Goal: Information Seeking & Learning: Compare options

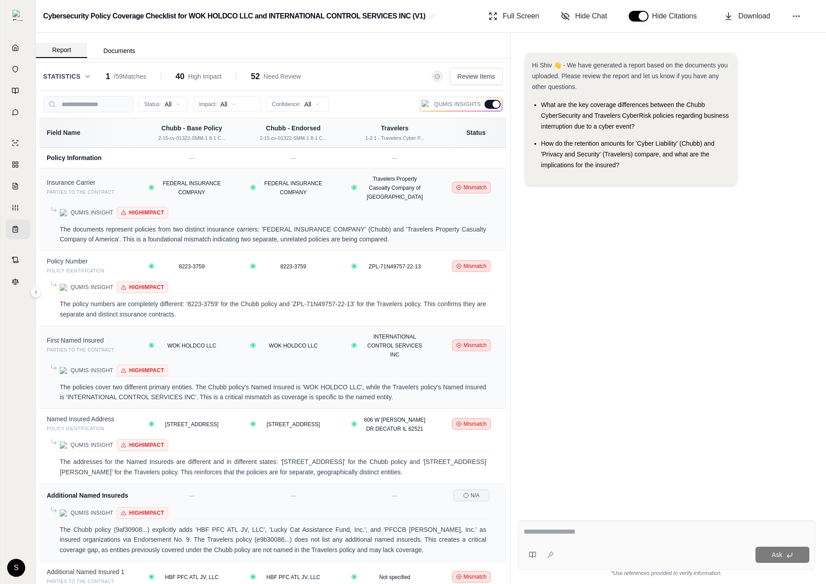
click at [65, 47] on button "Report" at bounding box center [61, 50] width 51 height 15
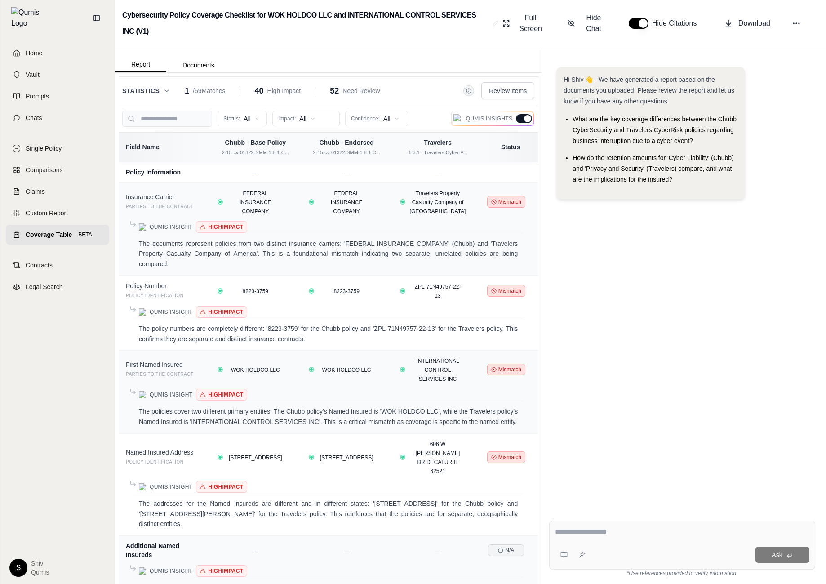
click at [49, 225] on link "Coverage Table BETA" at bounding box center [57, 235] width 103 height 20
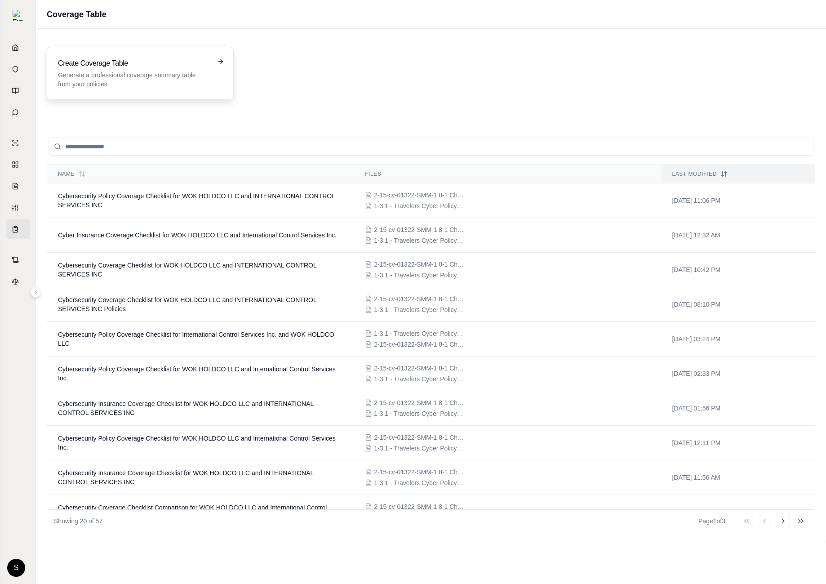
click at [126, 68] on h3 "Create Coverage Table" at bounding box center [134, 63] width 152 height 11
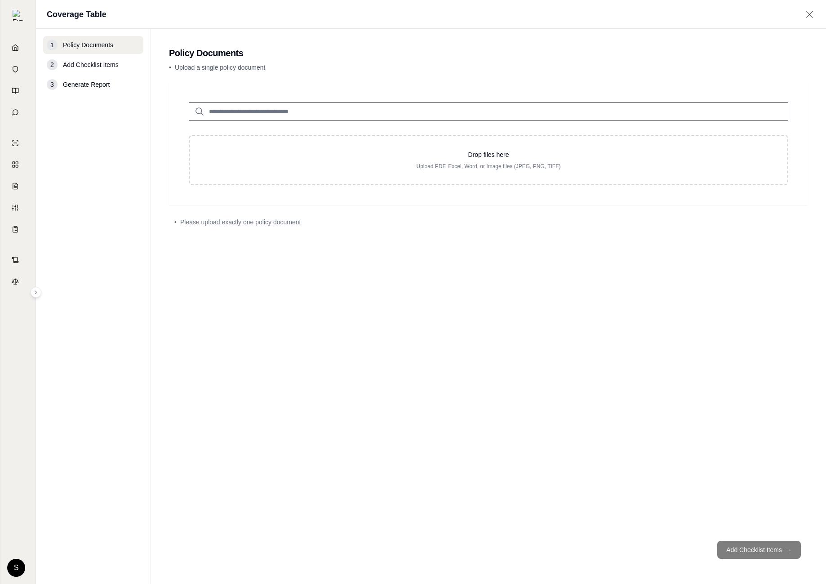
click at [355, 110] on input "search" at bounding box center [488, 111] width 599 height 18
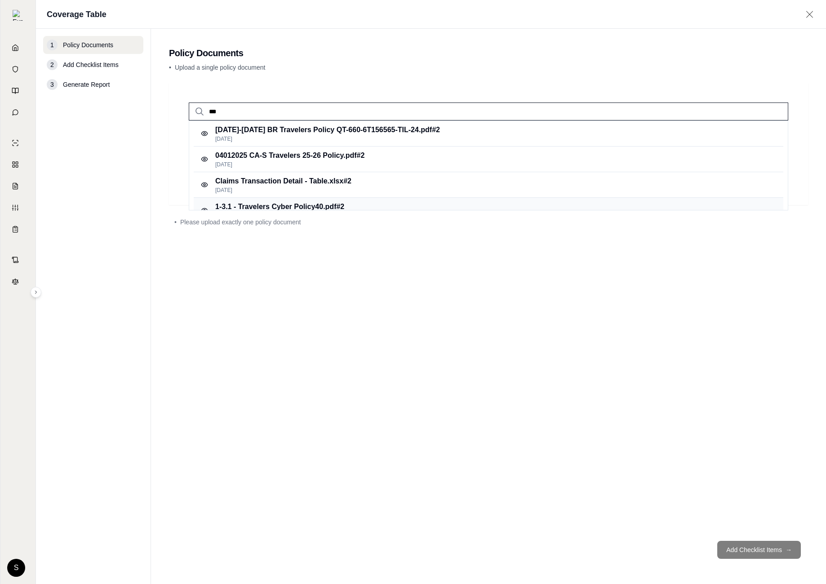
type input "***"
click at [341, 200] on div "1-3.1 - Travelers Cyber Policy40.pdf #2 [DATE]" at bounding box center [489, 211] width 590 height 26
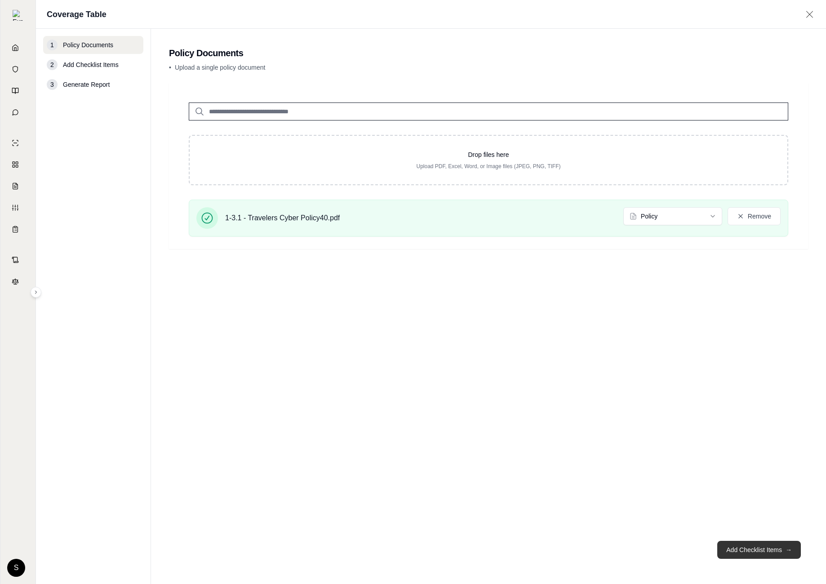
click at [756, 546] on button "Add Checklist Items →" at bounding box center [759, 550] width 84 height 18
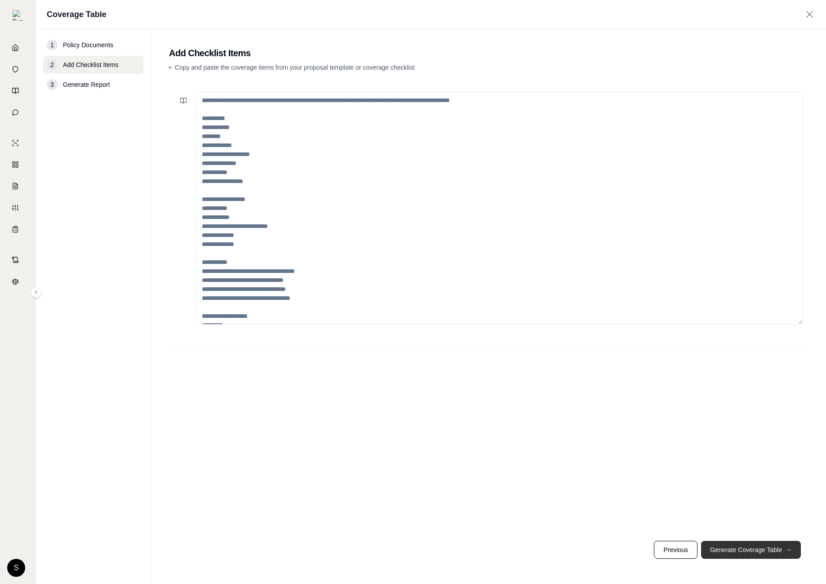
click at [756, 546] on button "Generate Coverage Table →" at bounding box center [751, 550] width 100 height 18
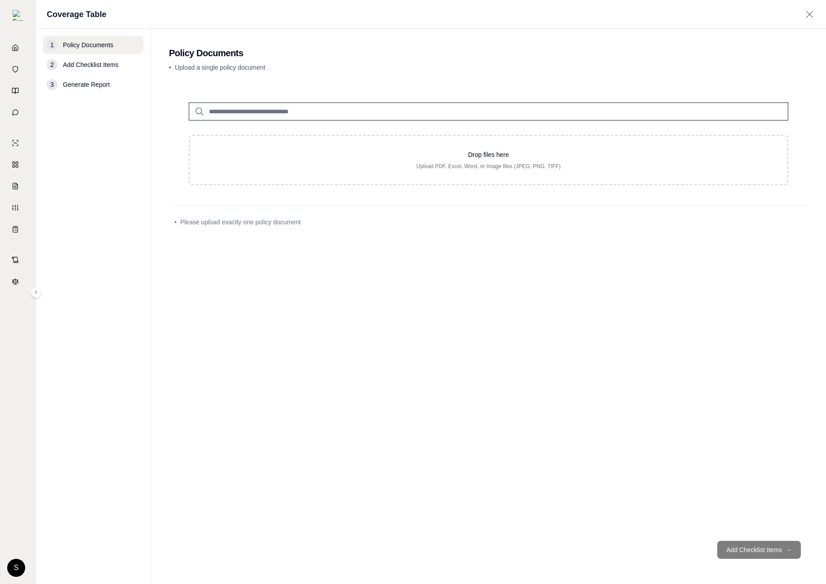
click at [347, 122] on div "Drop files here Upload PDF, Excel, Word, or Image files (JPEG, PNG, TIFF)" at bounding box center [488, 136] width 628 height 97
click at [345, 115] on input "search" at bounding box center [488, 111] width 599 height 18
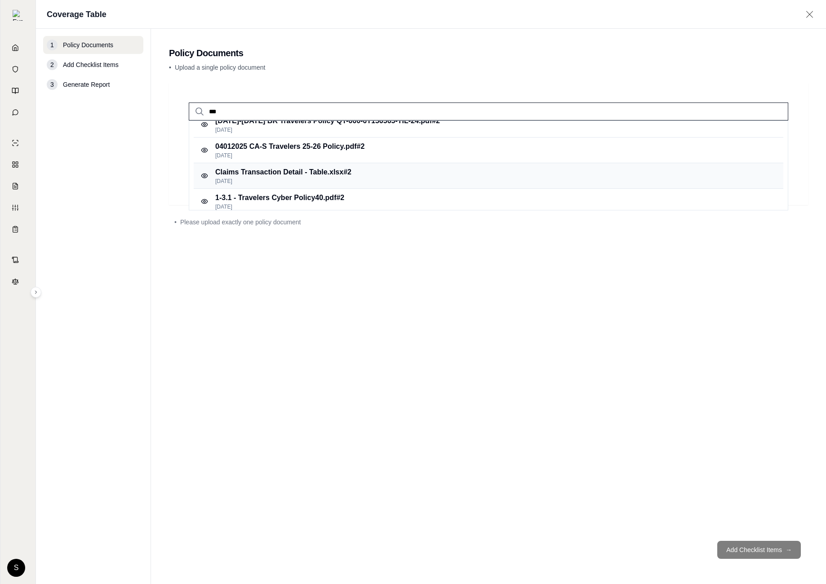
scroll to position [17, 0]
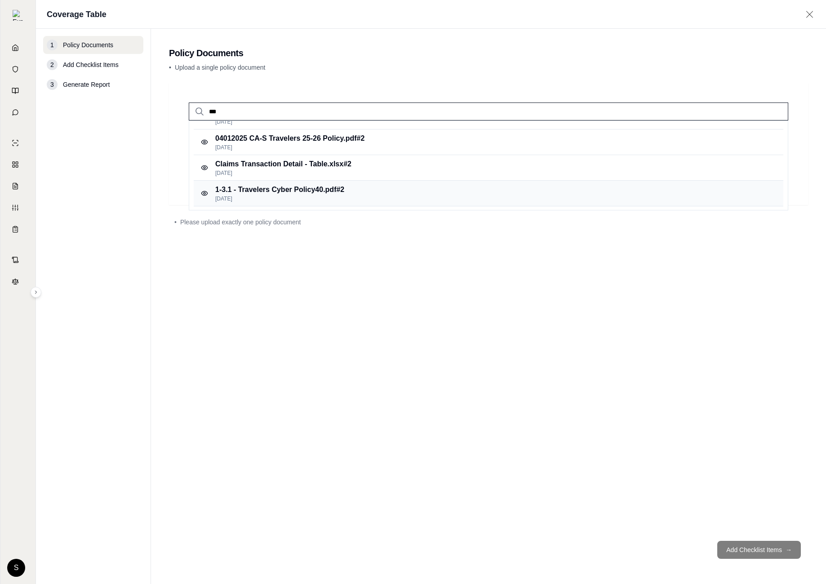
type input "***"
click at [317, 191] on p "1-3.1 - Travelers Cyber Policy40.pdf #2" at bounding box center [279, 189] width 129 height 11
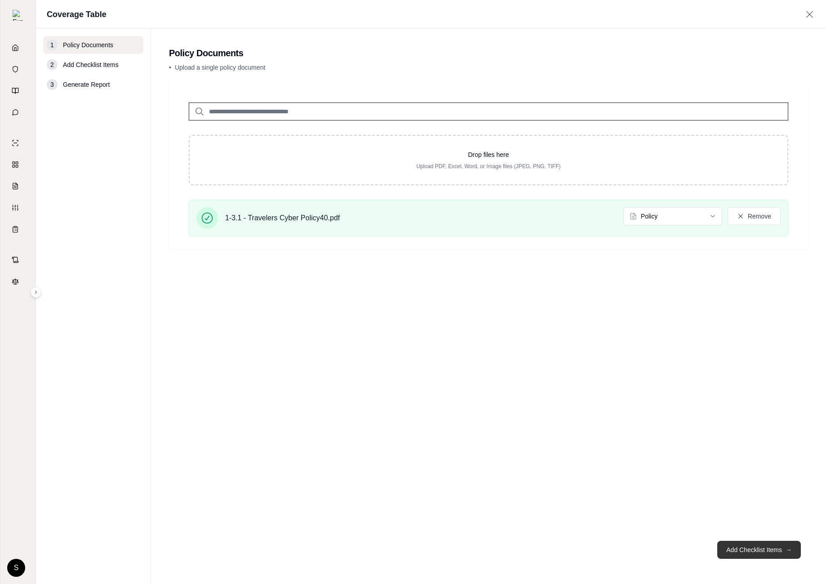
click at [758, 549] on button "Add Checklist Items →" at bounding box center [759, 550] width 84 height 18
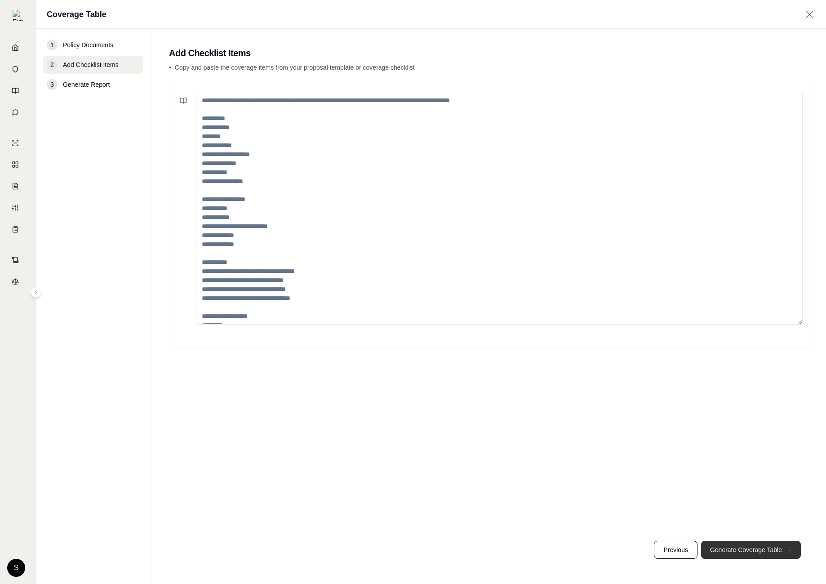
click at [758, 549] on button "Generate Coverage Table →" at bounding box center [751, 550] width 100 height 18
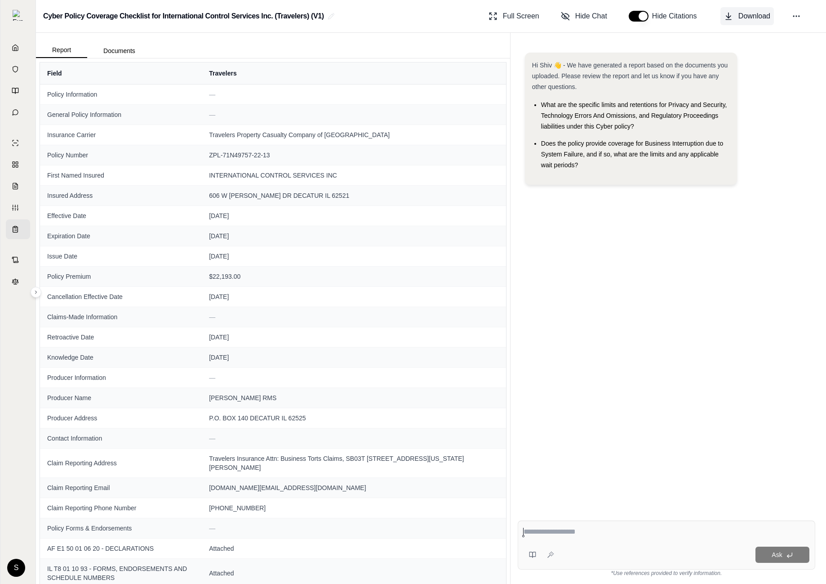
click at [748, 17] on span "Download" at bounding box center [754, 16] width 32 height 11
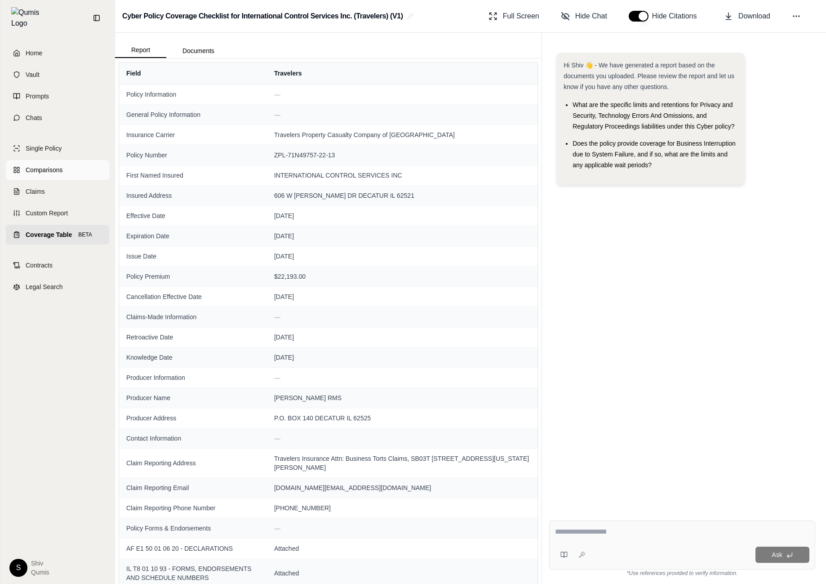
click at [48, 167] on span "Comparisons" at bounding box center [44, 169] width 37 height 9
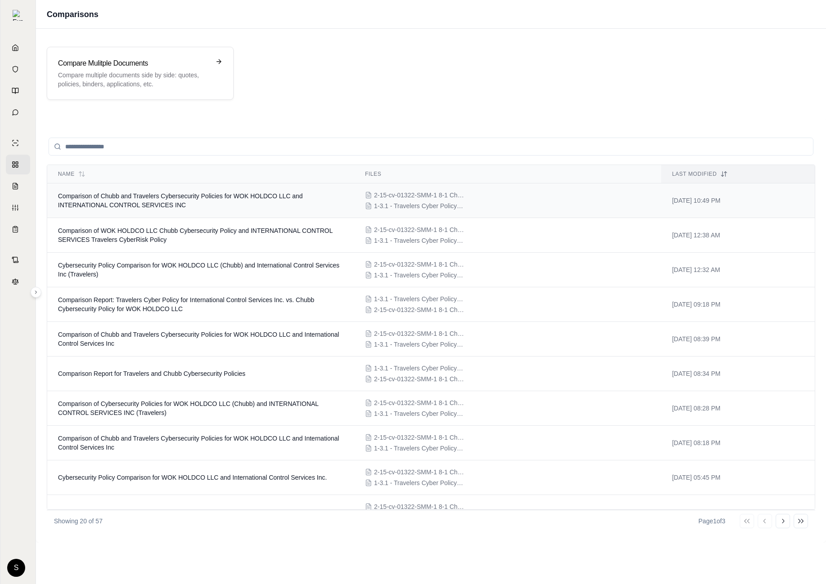
click at [207, 204] on td "Comparison of Chubb and Travelers Cybersecurity Policies for WOK HOLDCO LLC and…" at bounding box center [200, 200] width 307 height 35
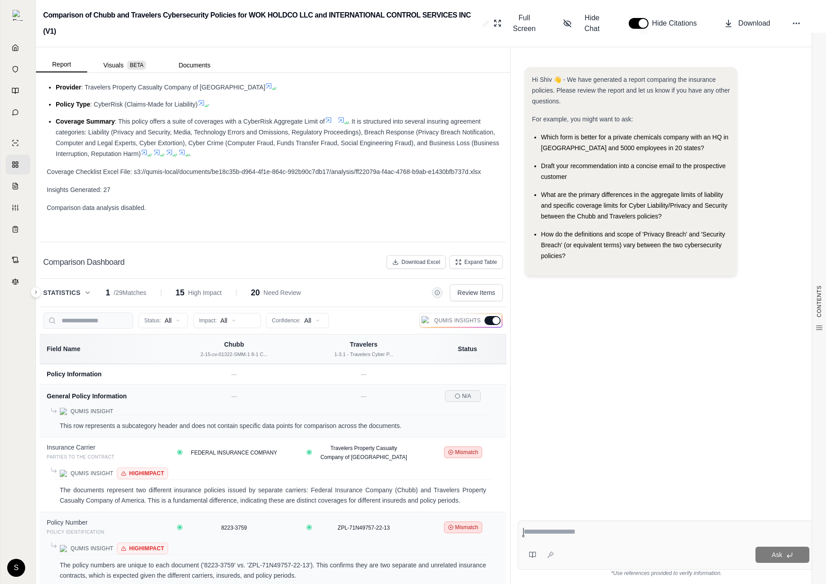
scroll to position [694, 0]
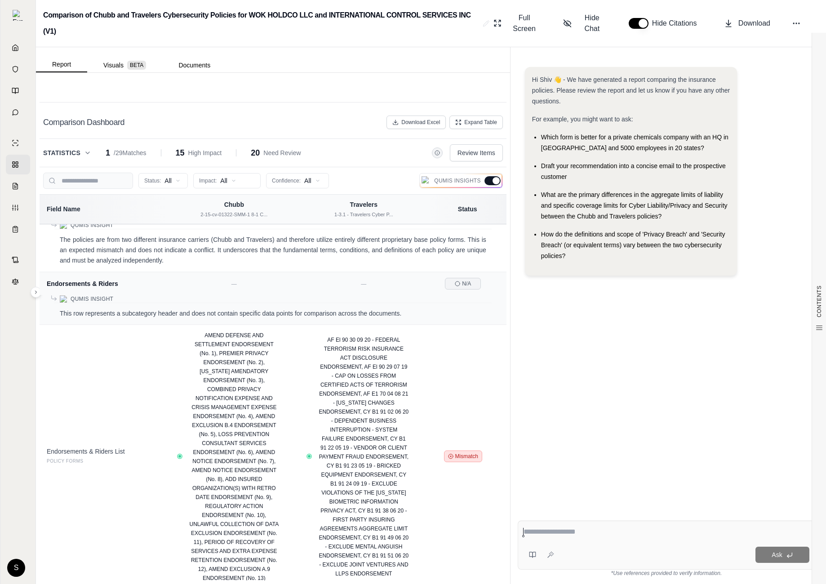
click at [499, 185] on div at bounding box center [492, 180] width 16 height 9
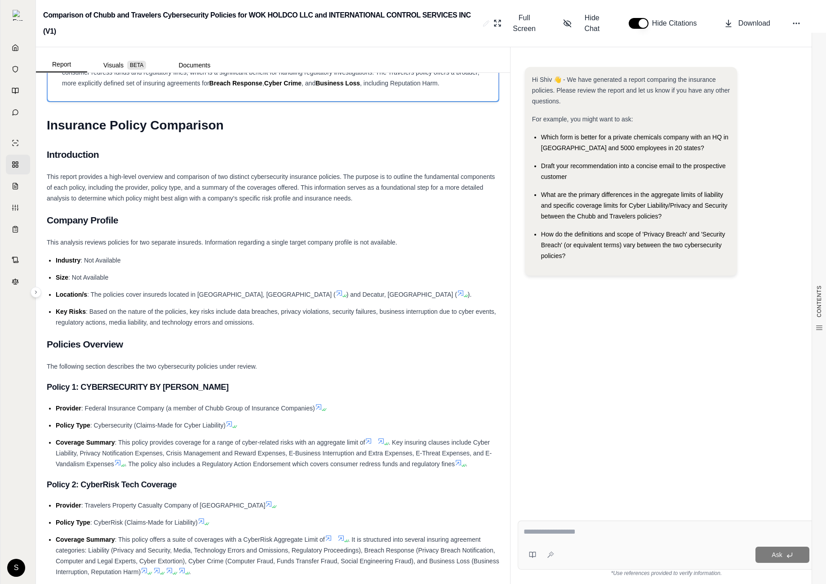
scroll to position [231, 0]
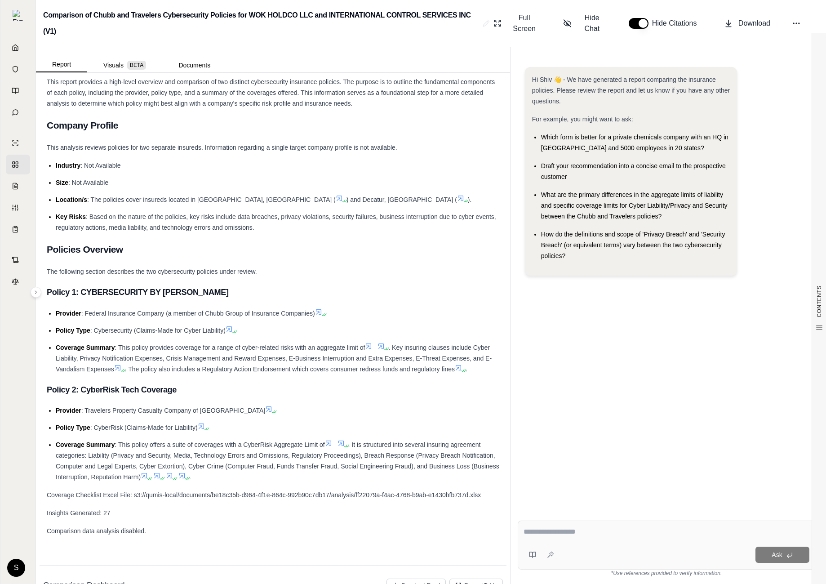
drag, startPoint x: 200, startPoint y: 546, endPoint x: 78, endPoint y: 528, distance: 123.7
click at [84, 531] on div "CONTENTS Table of Contents Key Findings: INSURANCE POLICY COMPARISON Introducti…" at bounding box center [273, 197] width 467 height 705
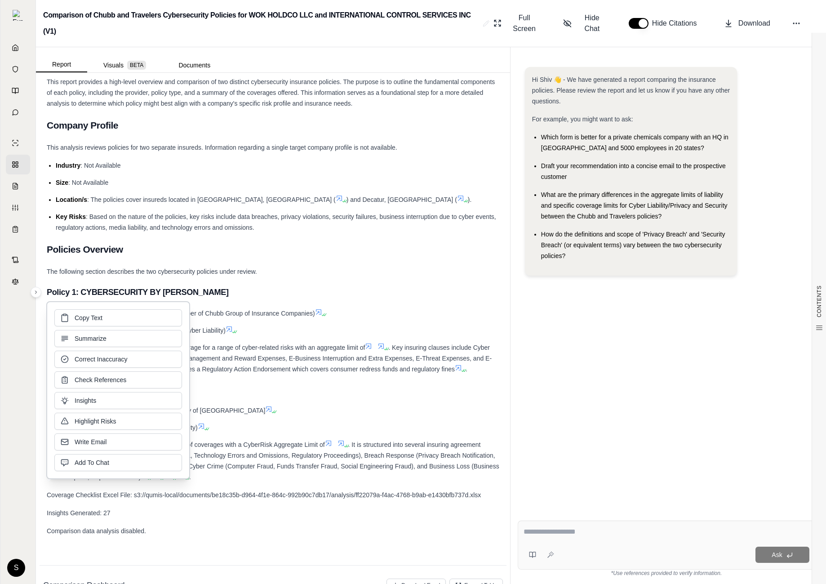
click at [138, 529] on span "Comparison data analysis disabled." at bounding box center [96, 530] width 99 height 7
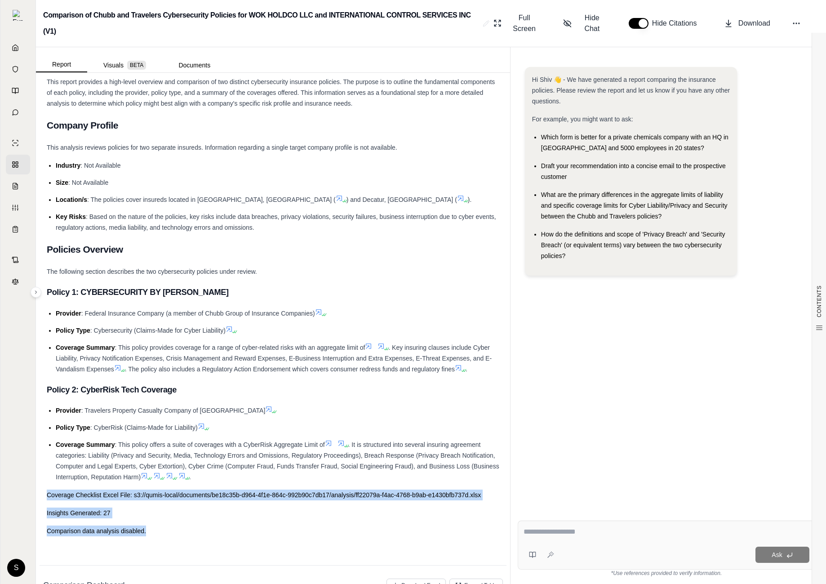
drag, startPoint x: 183, startPoint y: 529, endPoint x: 47, endPoint y: 494, distance: 140.6
click at [47, 494] on div "Key Findings: Significant Disparity in Coverage Limits : The most critical dist…" at bounding box center [273, 194] width 453 height 683
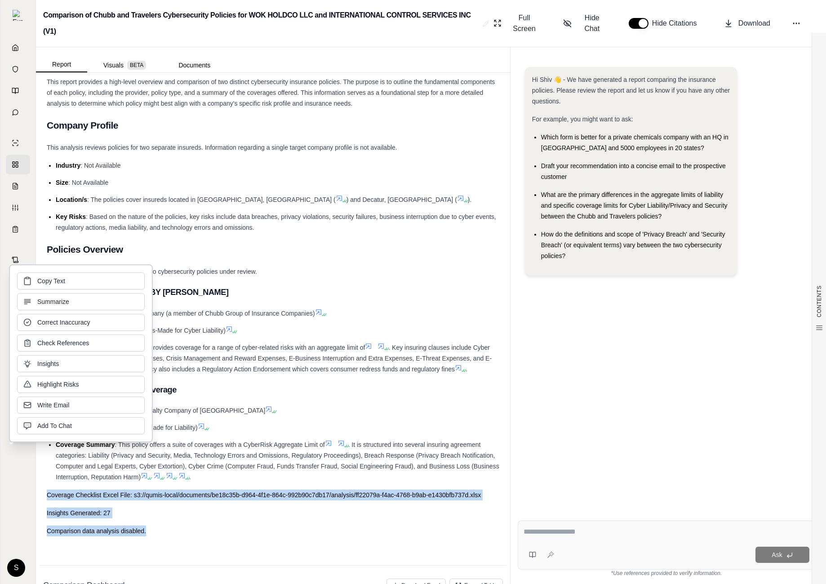
copy div "Coverage Checklist Excel File: s3://qumis-local/documents/be18c35b-d964-4f1e-86…"
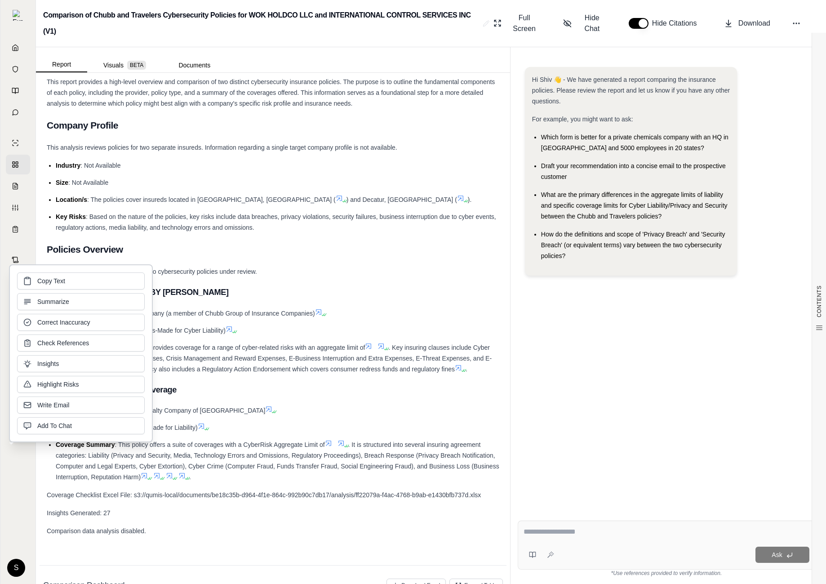
click at [177, 198] on span ": The policies cover insureds located in Scottsdale, AZ (" at bounding box center [211, 199] width 248 height 7
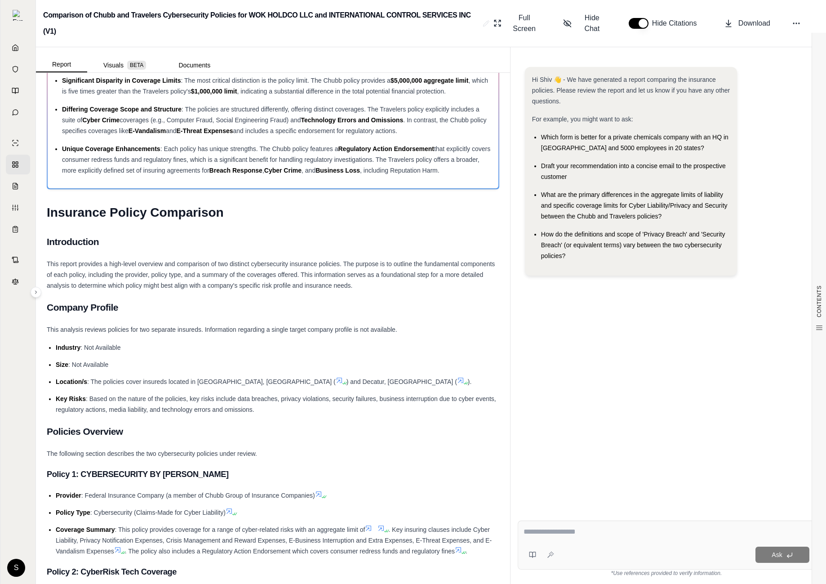
scroll to position [0, 0]
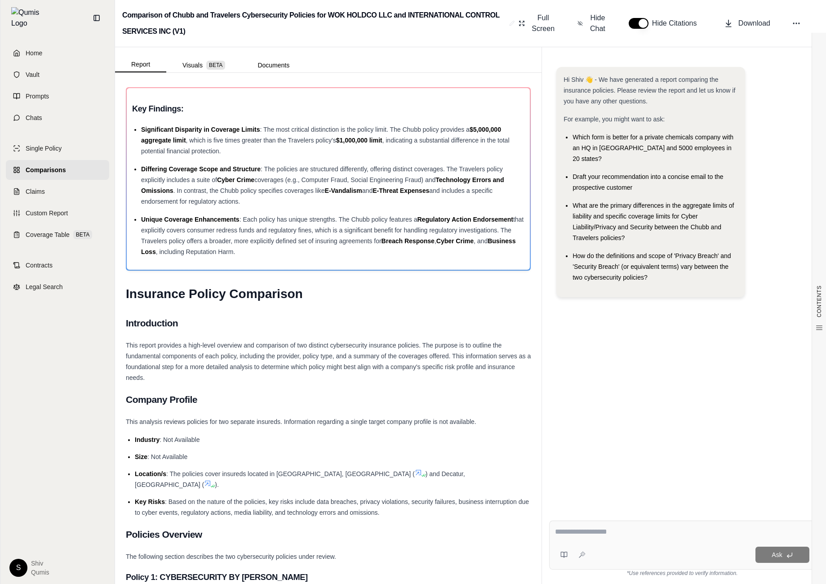
click at [52, 165] on span "Comparisons" at bounding box center [46, 169] width 40 height 9
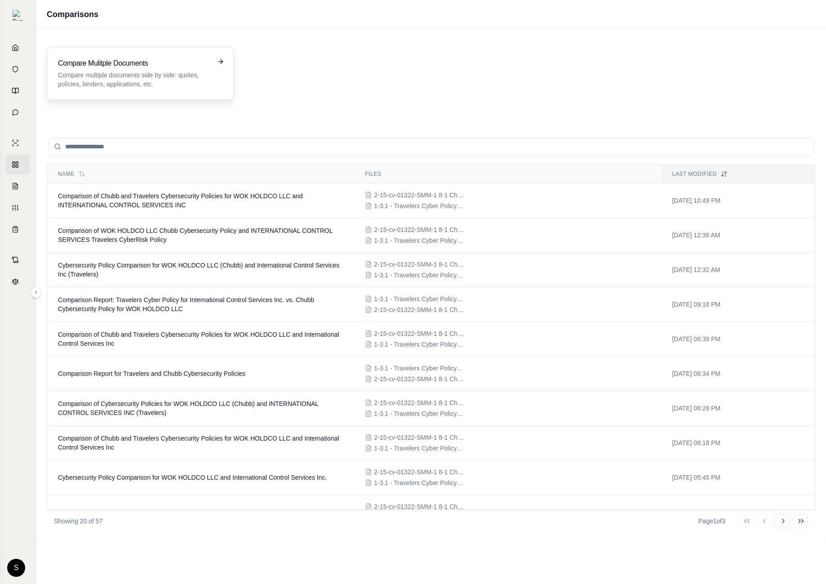
click at [162, 84] on p "Compare multiple documents side by side: quotes, policies, binders, application…" at bounding box center [134, 80] width 152 height 18
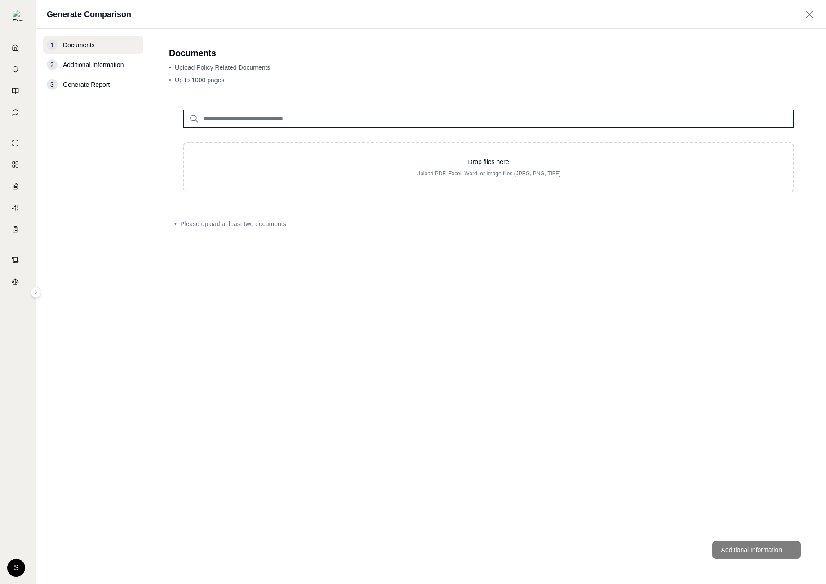
click at [237, 118] on input "search" at bounding box center [488, 119] width 610 height 18
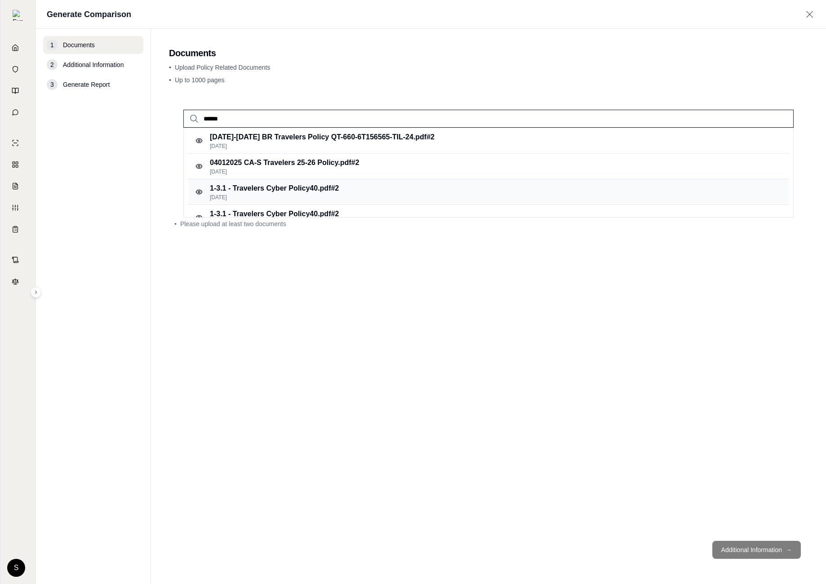
type input "******"
click at [305, 194] on p "[DATE]" at bounding box center [274, 197] width 129 height 7
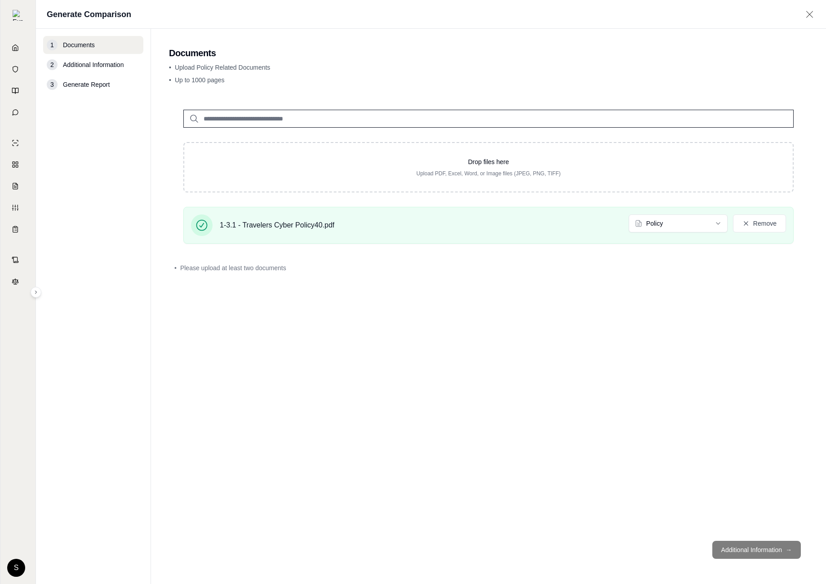
click at [241, 120] on input "search" at bounding box center [488, 119] width 610 height 18
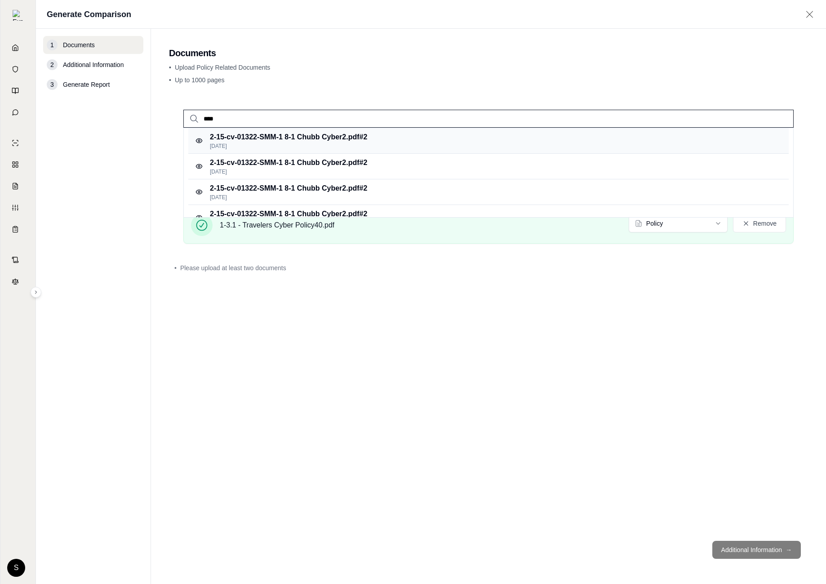
type input "****"
click at [302, 141] on p "2-15-cv-01322-SMM-1 8-1 Chubb Cyber2.pdf #2" at bounding box center [288, 137] width 157 height 11
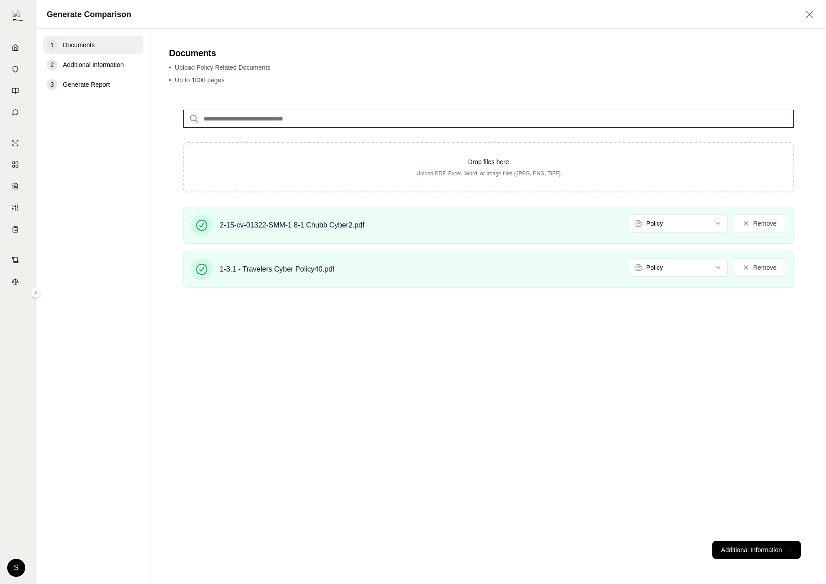
click at [755, 540] on footer "Additional Information →" at bounding box center [488, 549] width 639 height 32
click at [754, 560] on footer "Additional Information →" at bounding box center [488, 549] width 639 height 32
click at [756, 552] on button "Additional Information →" at bounding box center [756, 550] width 89 height 18
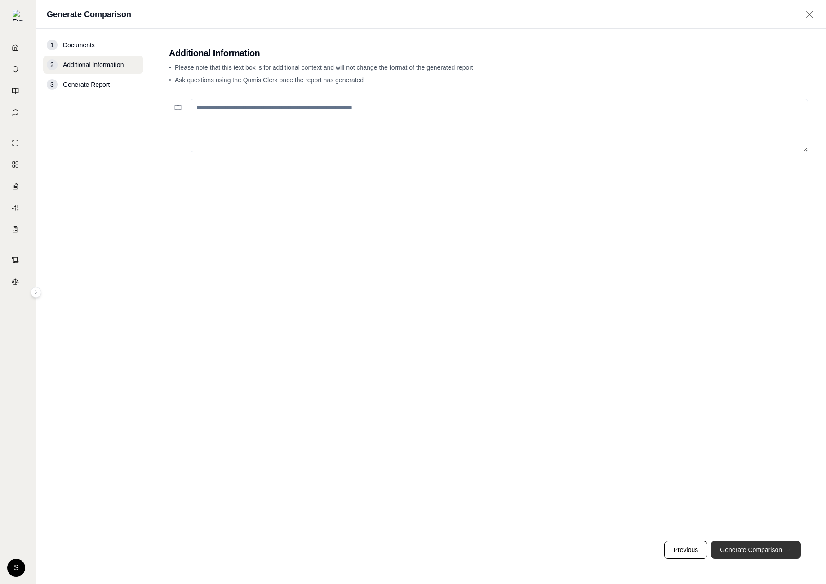
click at [756, 552] on button "Generate Comparison →" at bounding box center [756, 550] width 90 height 18
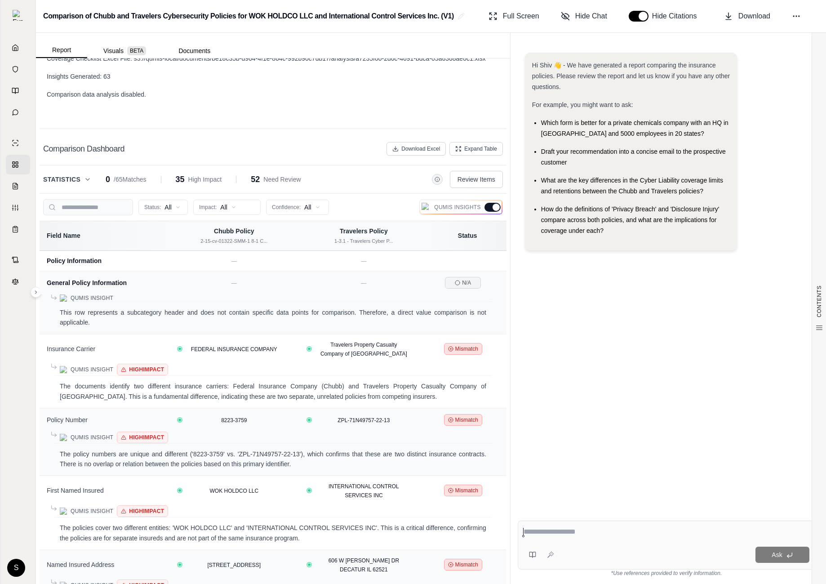
scroll to position [1766, 0]
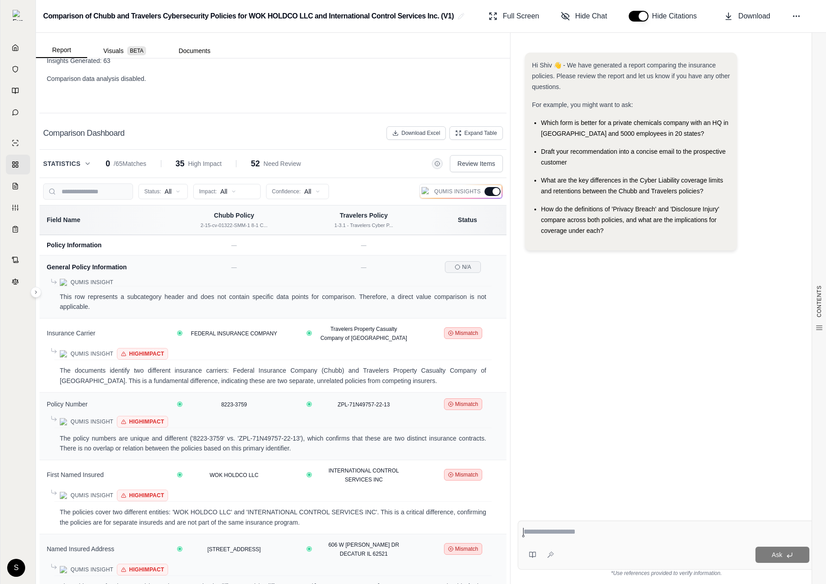
click at [486, 187] on div at bounding box center [492, 191] width 16 height 9
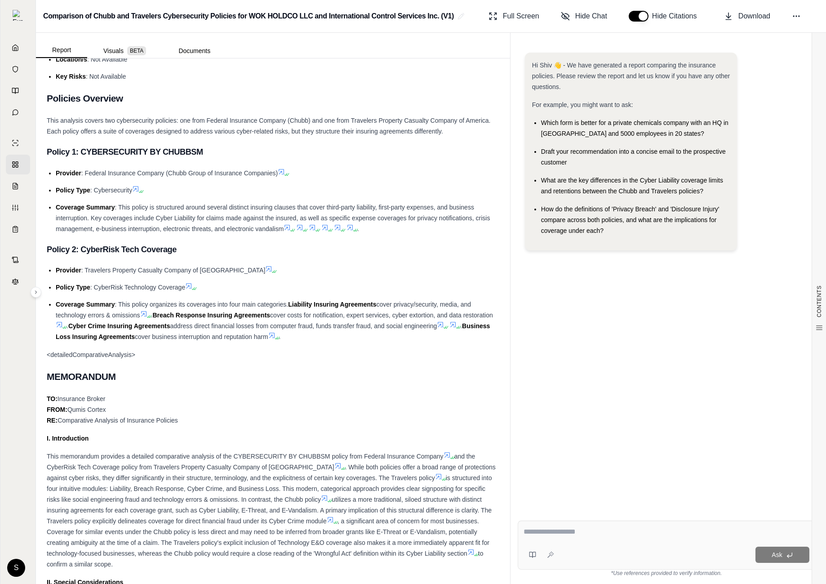
scroll to position [348, 0]
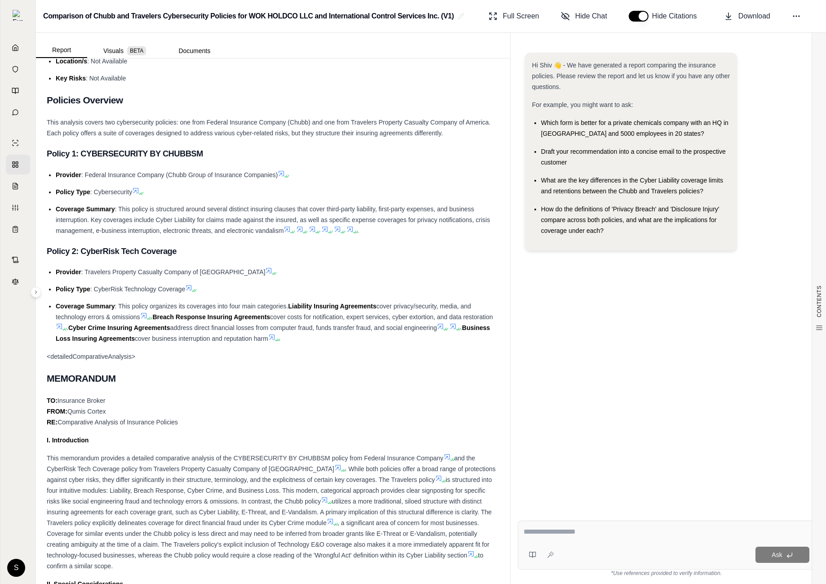
drag, startPoint x: 142, startPoint y: 361, endPoint x: 37, endPoint y: 354, distance: 105.8
click at [37, 354] on div "CONTENTS Table of Contents Key Findings: INSURANCE POLICY COMPARISON Introducti…" at bounding box center [273, 320] width 474 height 525
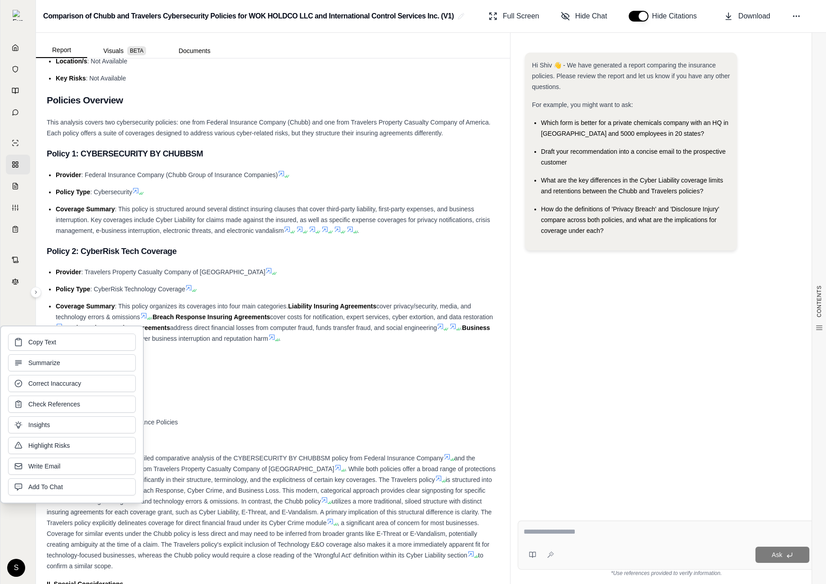
copy div "<detailedComparativeAnalysis>"
click at [764, 266] on div "Hi Shiv 👋 - We have generated a report comparing the insurance policies. Please…" at bounding box center [666, 275] width 297 height 461
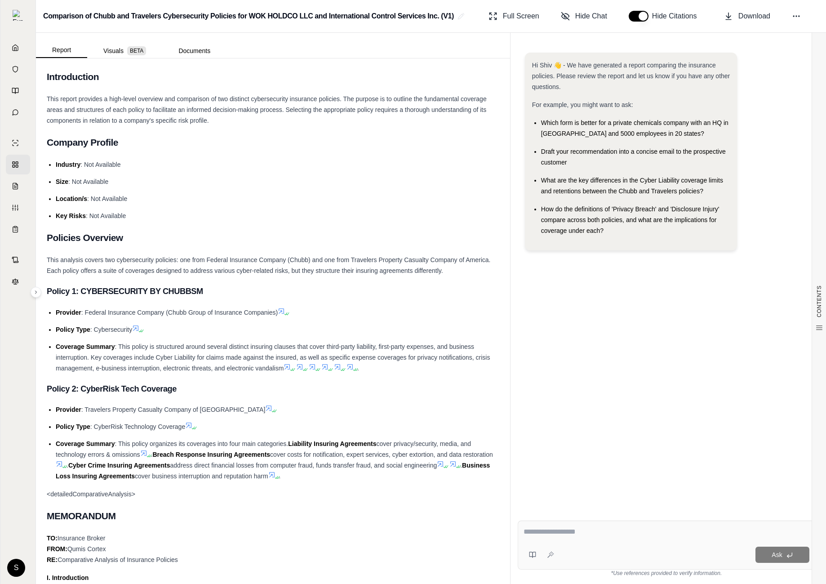
scroll to position [243, 0]
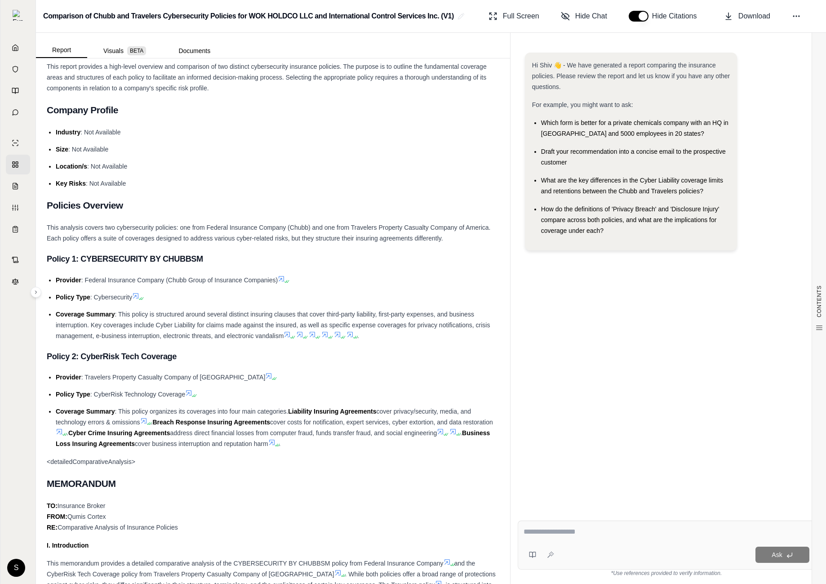
click at [354, 334] on icon at bounding box center [354, 336] width 5 height 5
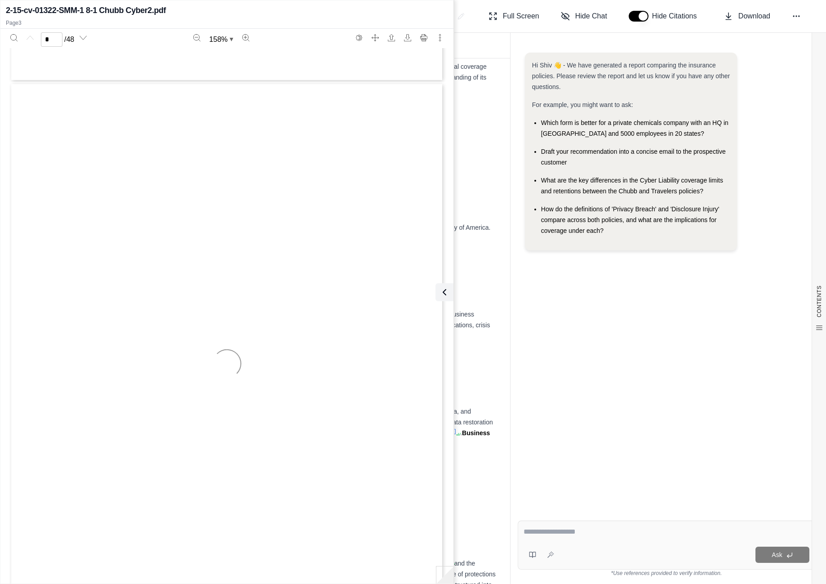
scroll to position [1125, 0]
type input "*"
click at [444, 294] on icon at bounding box center [442, 292] width 11 height 11
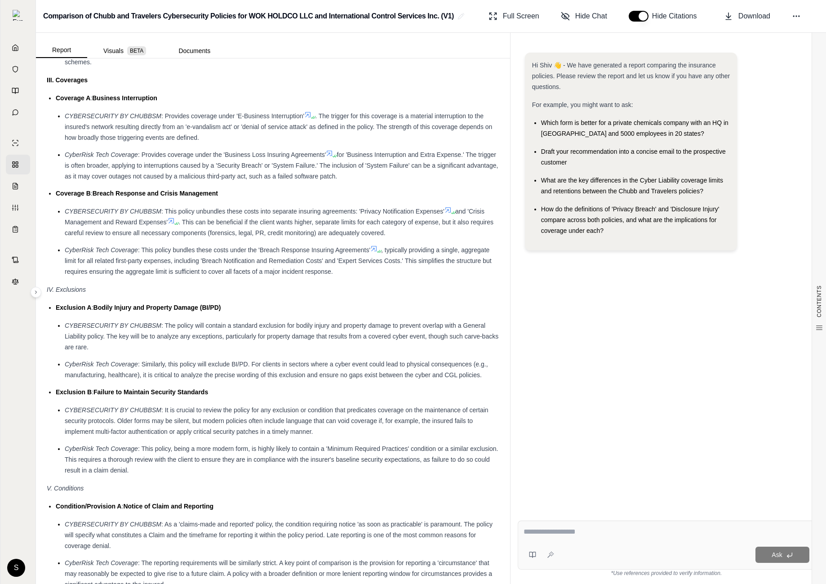
scroll to position [0, 0]
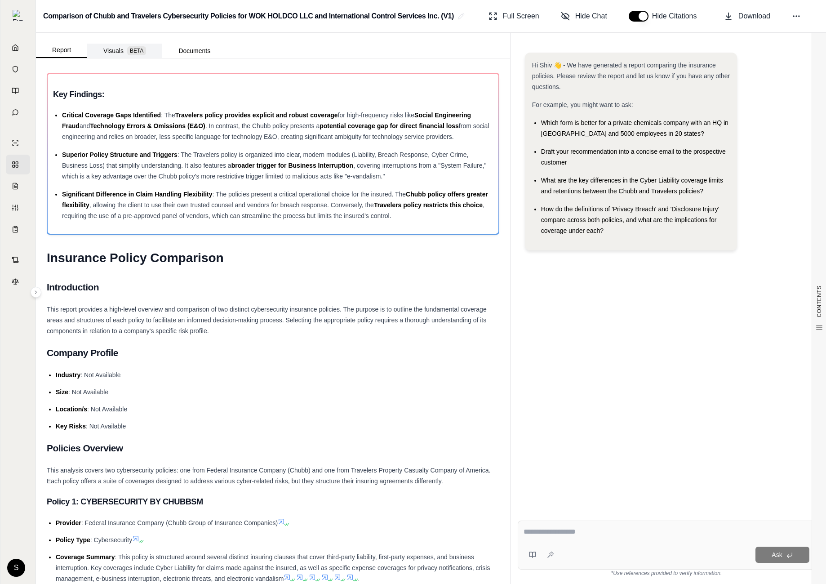
click at [119, 46] on button "Visuals BETA" at bounding box center [124, 51] width 75 height 14
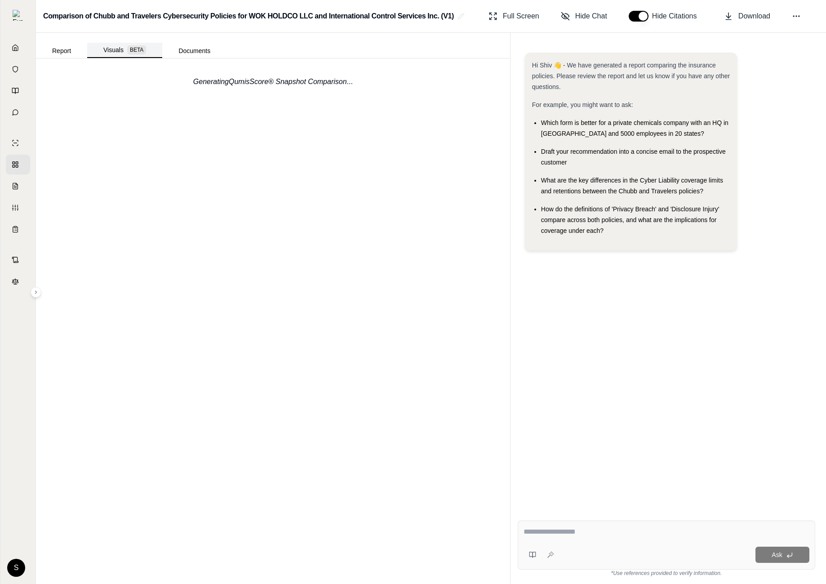
click at [120, 53] on button "Visuals BETA" at bounding box center [124, 50] width 75 height 15
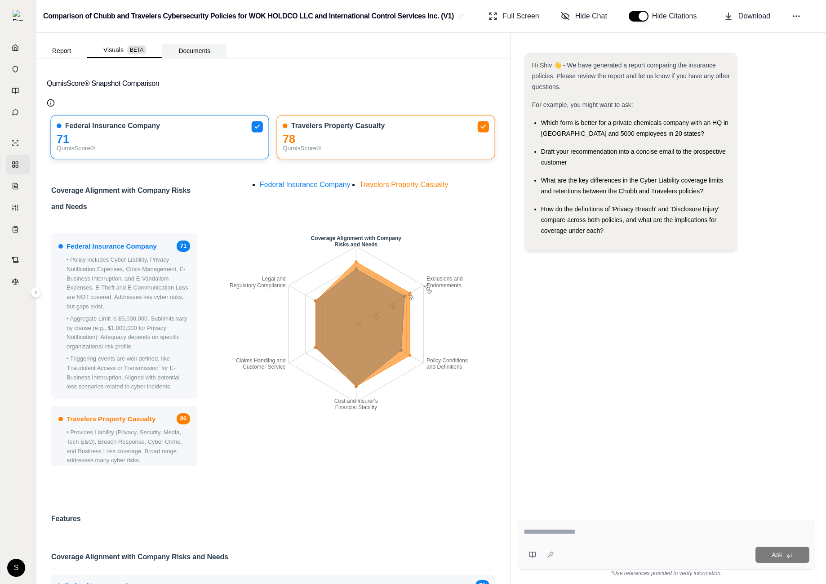
click at [193, 58] on button "Documents" at bounding box center [194, 51] width 64 height 14
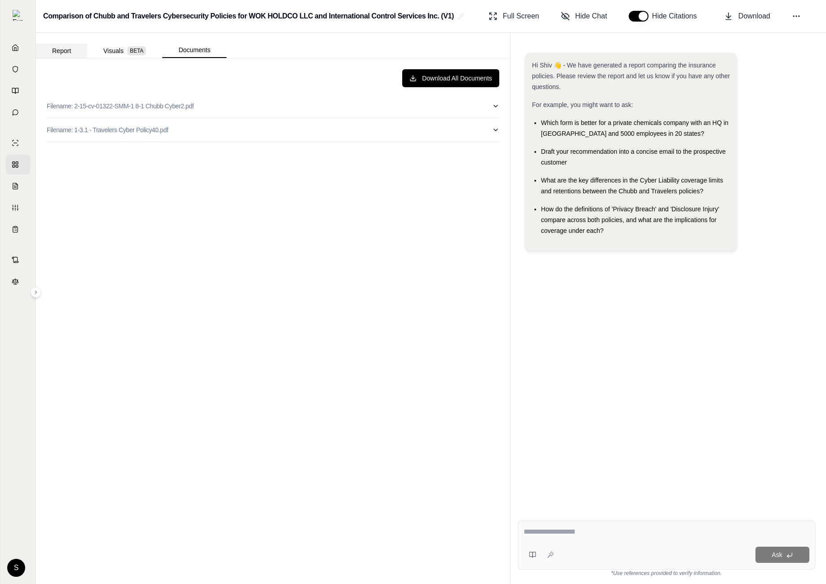
click at [71, 49] on button "Report" at bounding box center [61, 51] width 51 height 14
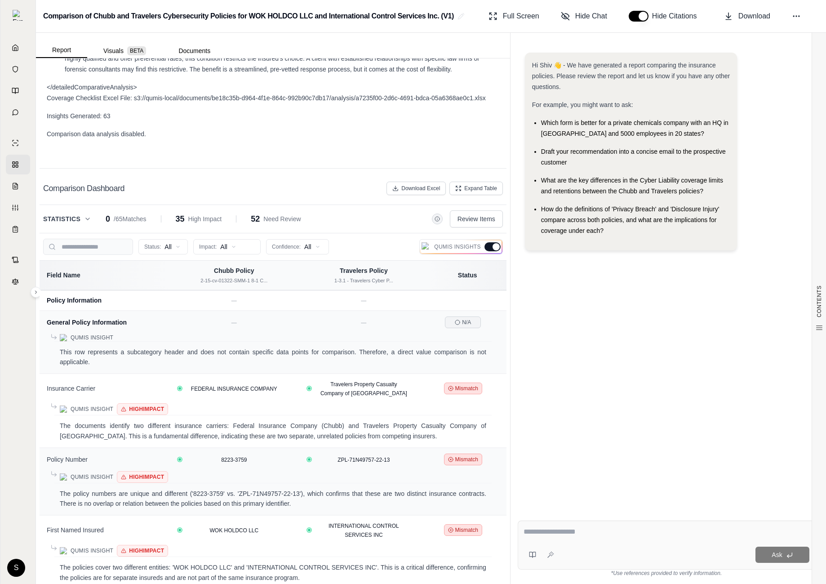
click at [489, 242] on div at bounding box center [492, 246] width 16 height 9
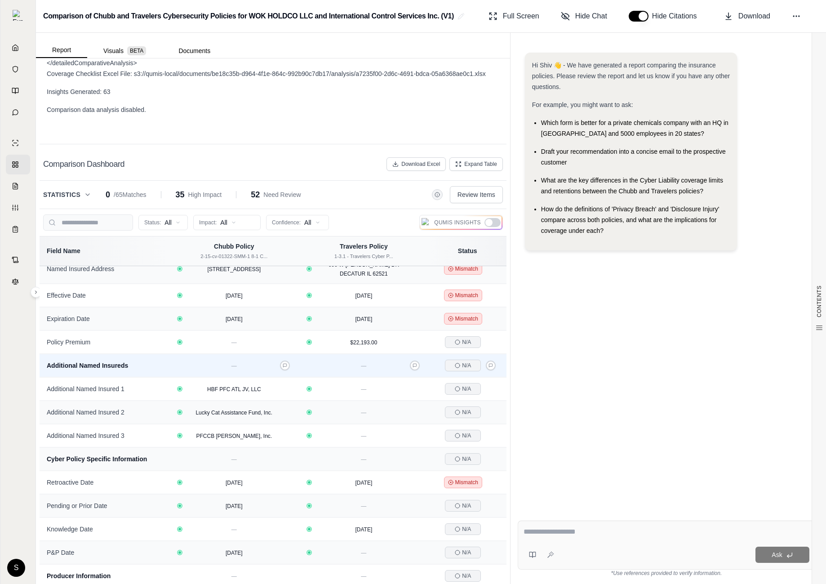
scroll to position [87, 0]
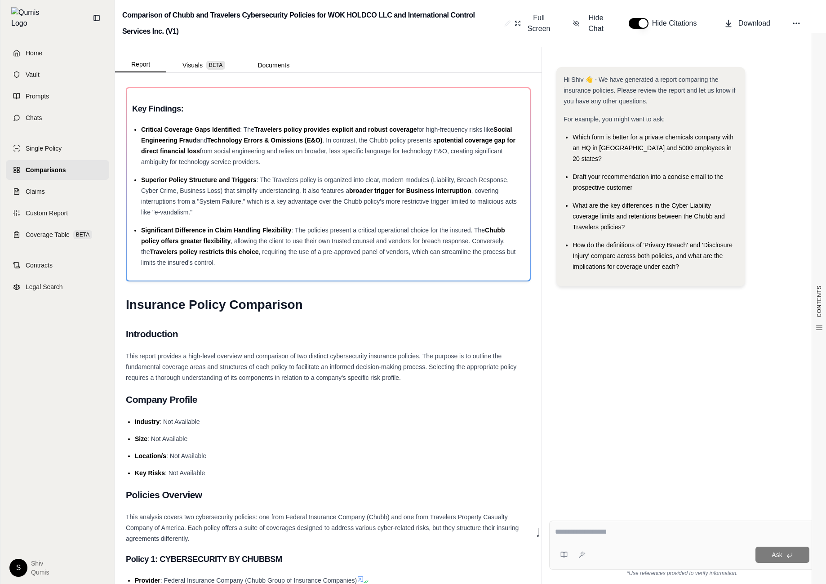
click at [20, 166] on icon at bounding box center [16, 169] width 7 height 7
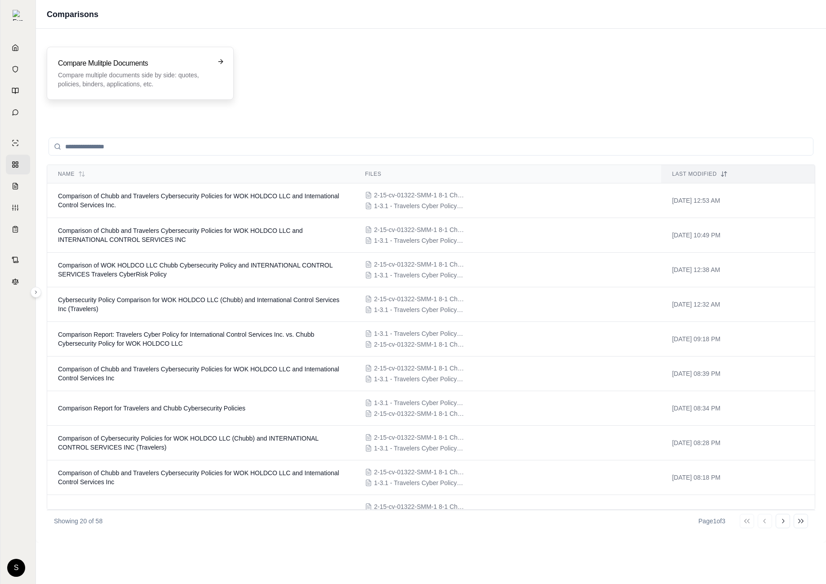
click at [169, 72] on p "Compare multiple documents side by side: quotes, policies, binders, application…" at bounding box center [134, 80] width 152 height 18
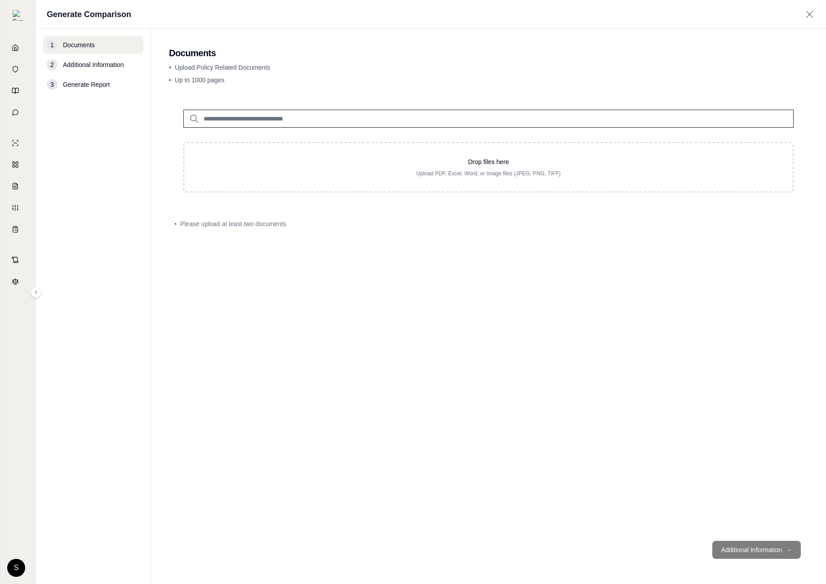
click at [220, 118] on input "search" at bounding box center [488, 119] width 610 height 18
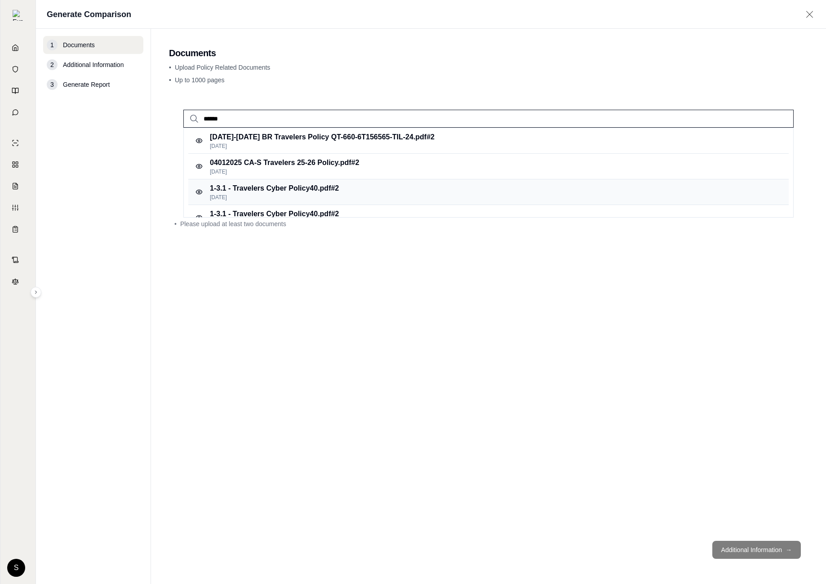
type input "******"
click at [240, 187] on p "1-3.1 - Travelers Cyber Policy40.pdf #2" at bounding box center [274, 188] width 129 height 11
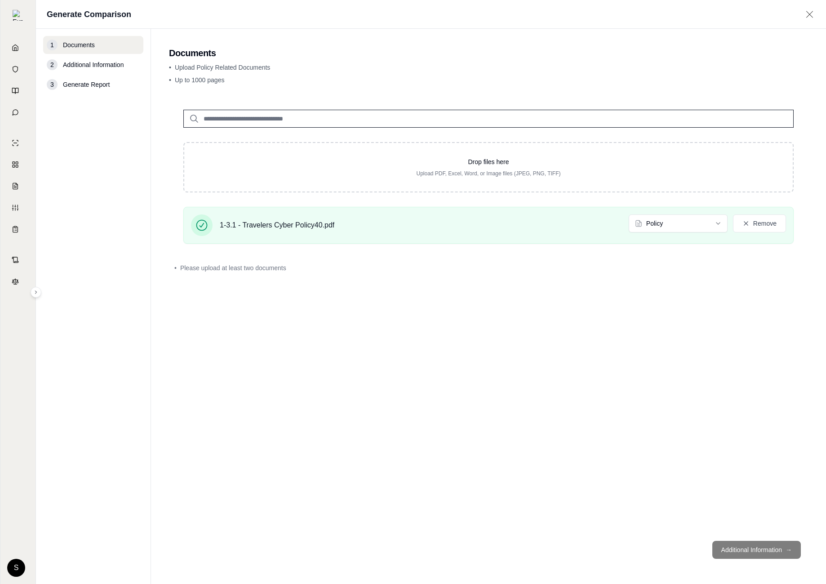
click at [228, 119] on input "search" at bounding box center [488, 119] width 610 height 18
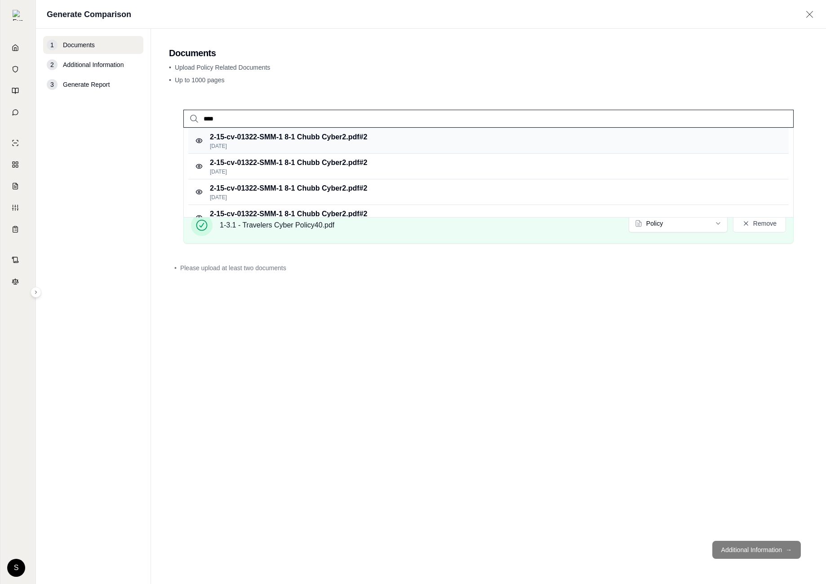
type input "****"
click at [276, 143] on p "[DATE]" at bounding box center [288, 145] width 157 height 7
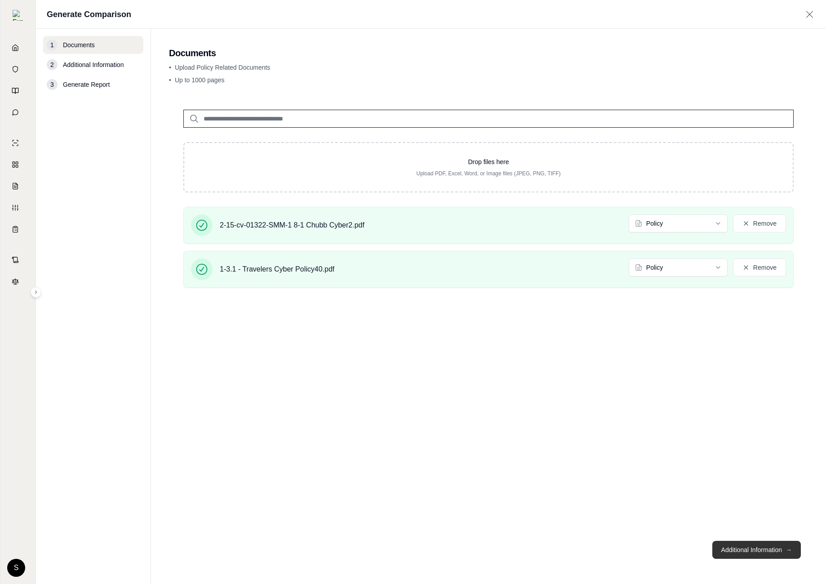
click at [767, 546] on button "Additional Information →" at bounding box center [756, 550] width 89 height 18
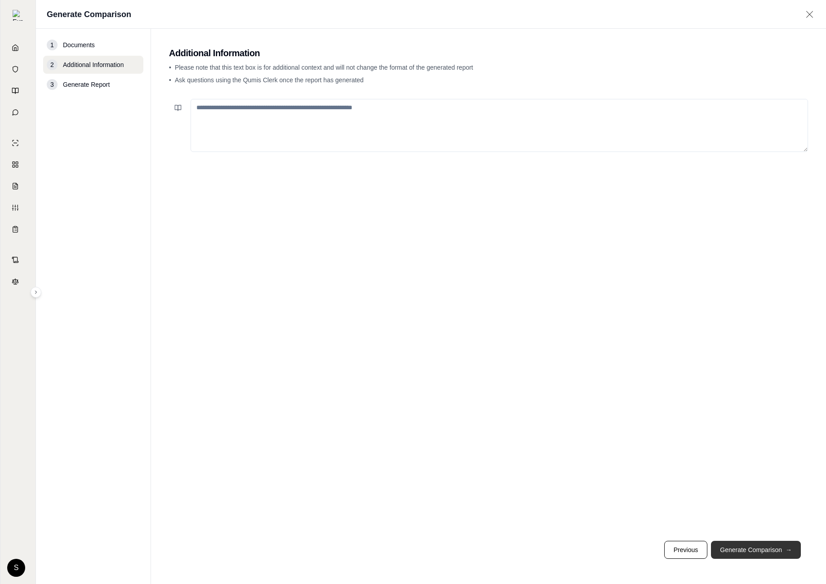
click at [766, 551] on button "Generate Comparison →" at bounding box center [756, 550] width 90 height 18
